Goal: Task Accomplishment & Management: Manage account settings

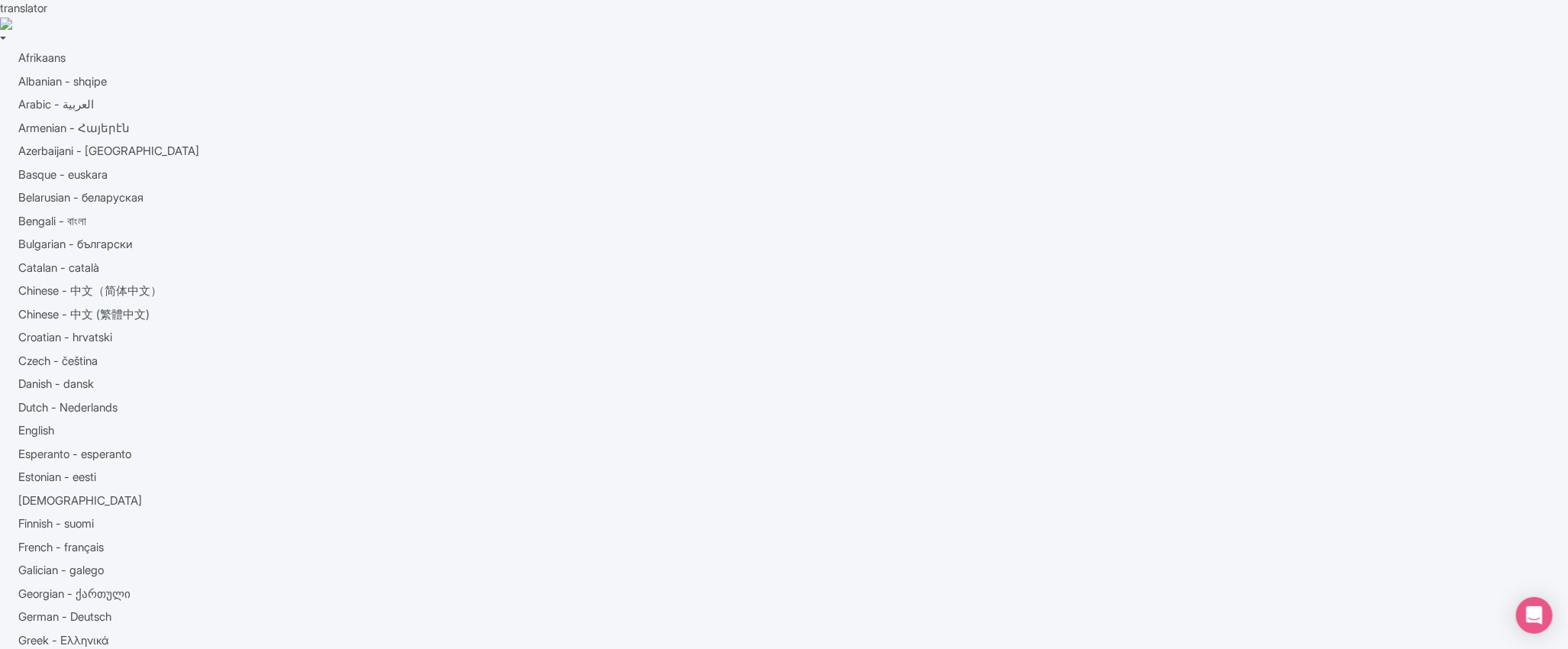
scroll to position [0, 125]
type input "Sagrada Familia: Fast Track Ticket with Optional Towers"
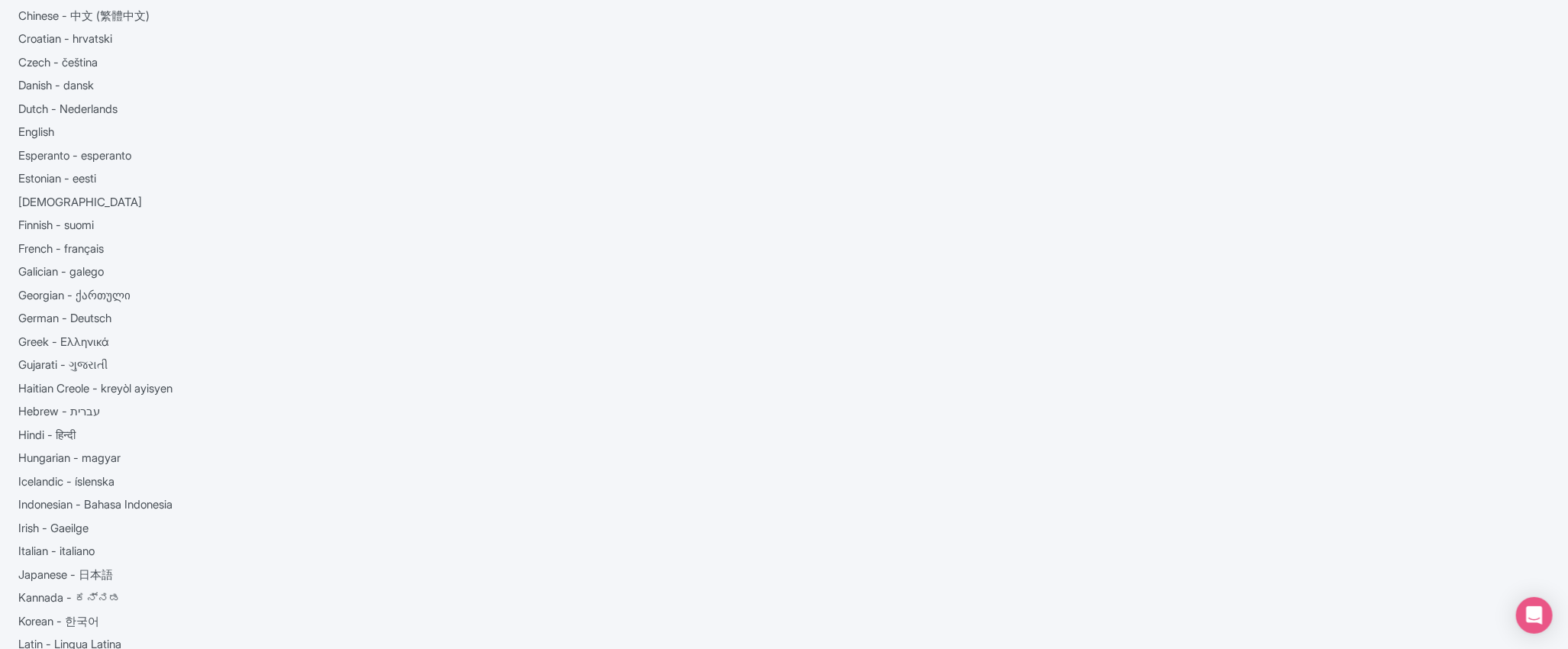
scroll to position [301, 0]
drag, startPoint x: 602, startPoint y: 237, endPoint x: 664, endPoint y: 242, distance: 62.2
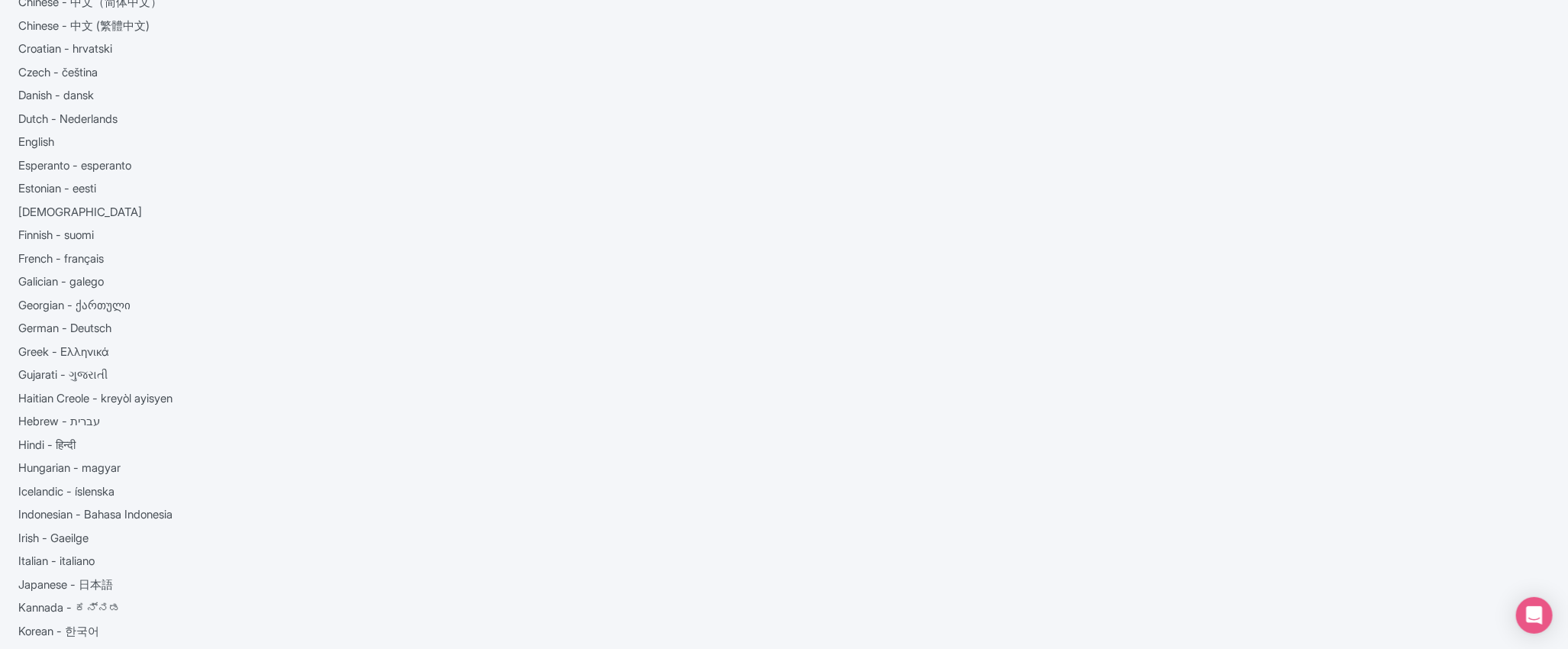
drag, startPoint x: 719, startPoint y: 260, endPoint x: 780, endPoint y: 260, distance: 61.0
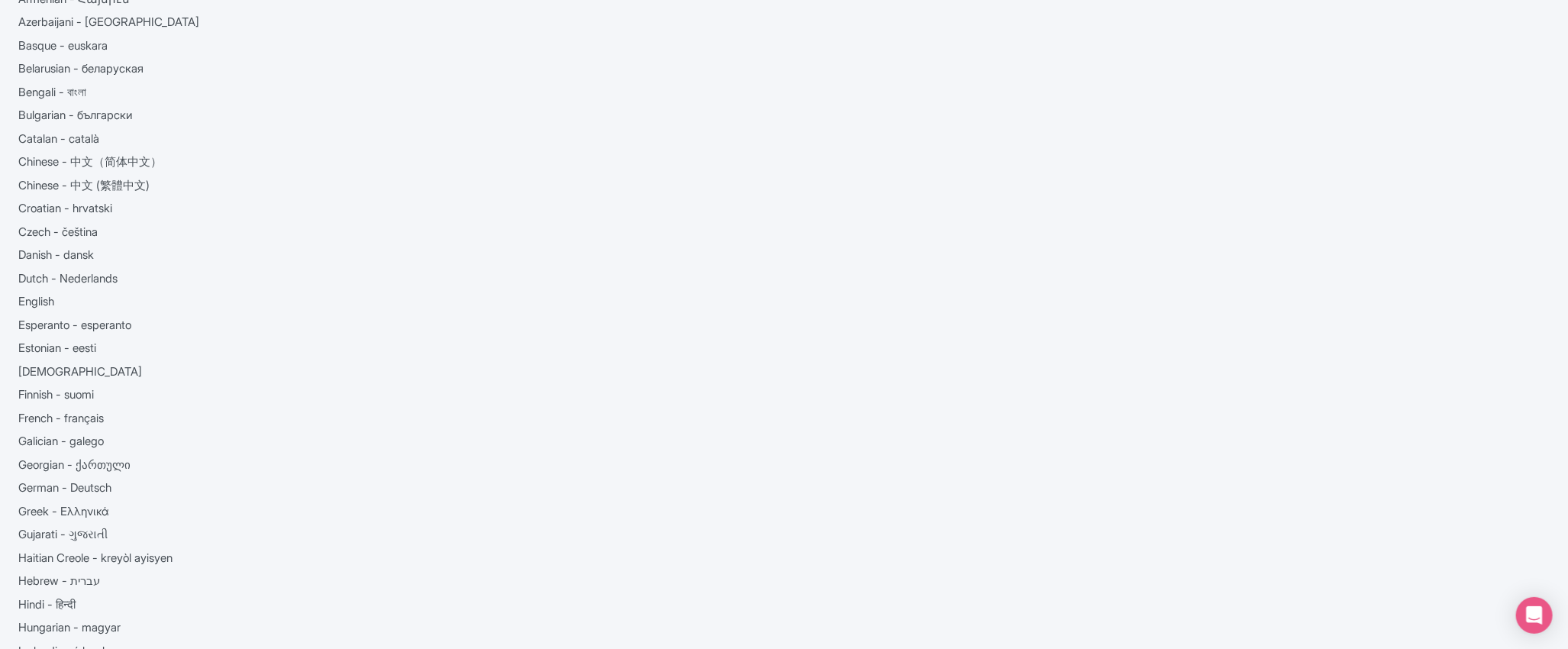
scroll to position [136, 0]
